Goal: Information Seeking & Learning: Learn about a topic

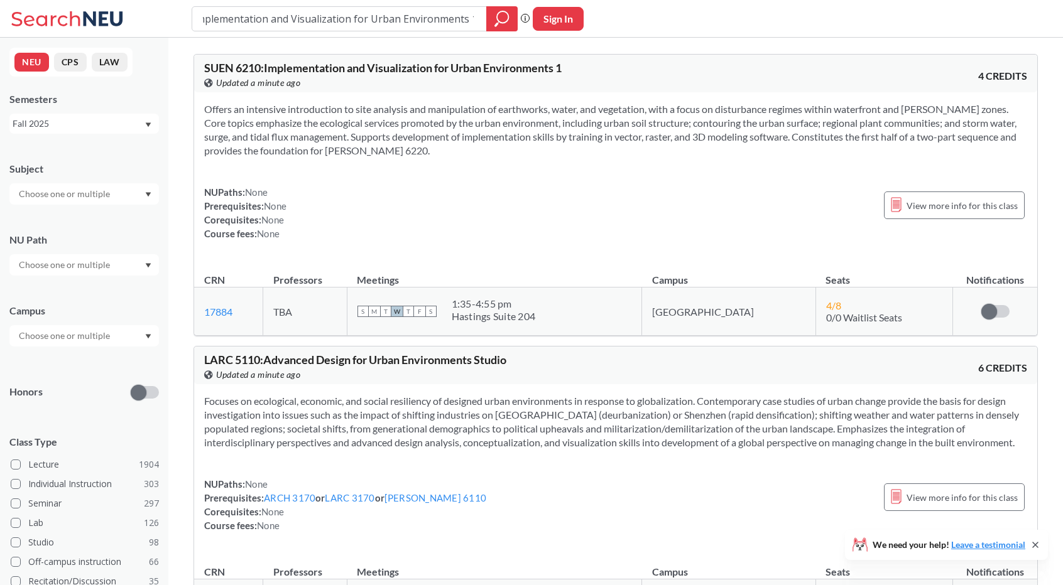
click at [87, 279] on div "Subject NU Path Campus Honors Class Type Lecture 1904 Individual Instruction 30…" at bounding box center [83, 434] width 149 height 570
click at [106, 259] on input "text" at bounding box center [66, 265] width 106 height 15
click at [144, 188] on div at bounding box center [83, 193] width 149 height 21
click at [101, 195] on input "text" at bounding box center [66, 194] width 106 height 15
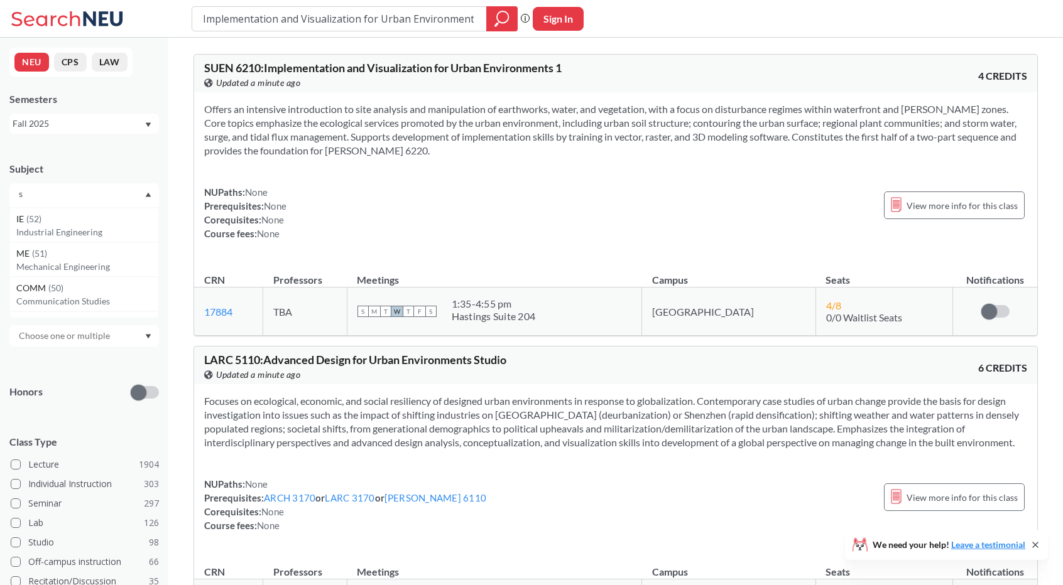
scroll to position [0, 0]
type input "[PERSON_NAME]"
click at [94, 212] on div "[PERSON_NAME] ( 6 )" at bounding box center [87, 216] width 142 height 14
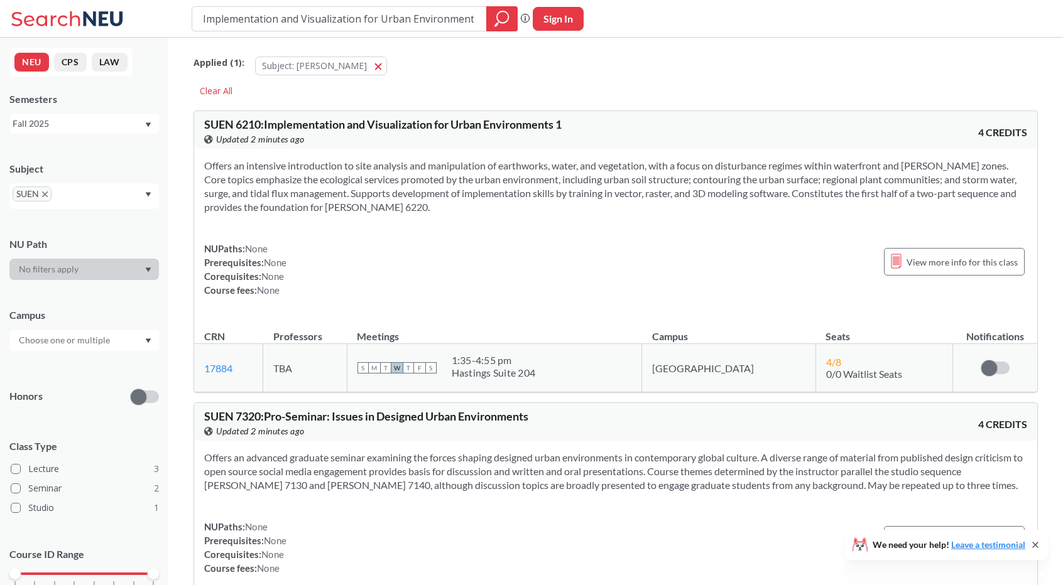
drag, startPoint x: 475, startPoint y: 19, endPoint x: 0, endPoint y: 22, distance: 474.9
click at [0, 22] on div "Implementation and Visualization for Urban Environments 1 Phrase search guarant…" at bounding box center [531, 19] width 1063 height 38
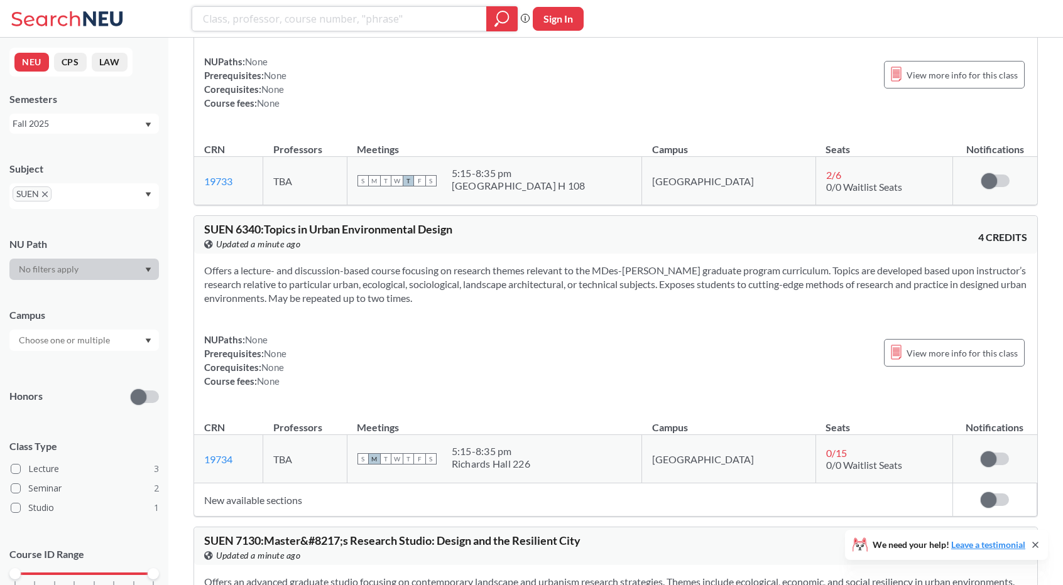
scroll to position [89, 0]
